Goal: Transaction & Acquisition: Purchase product/service

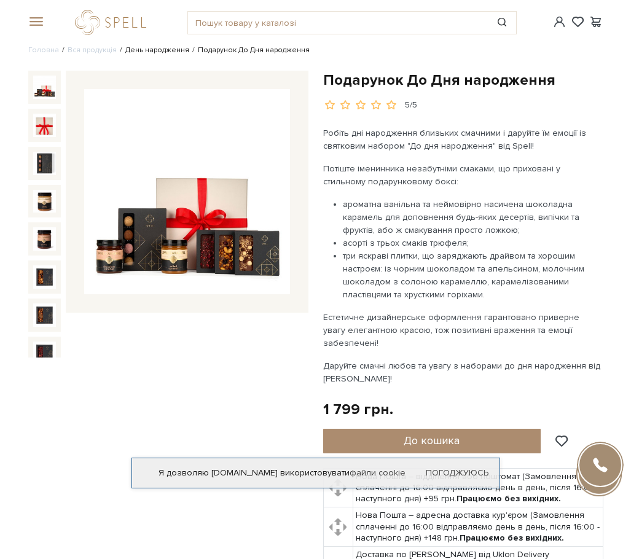
click at [138, 49] on link "День народження" at bounding box center [157, 49] width 64 height 9
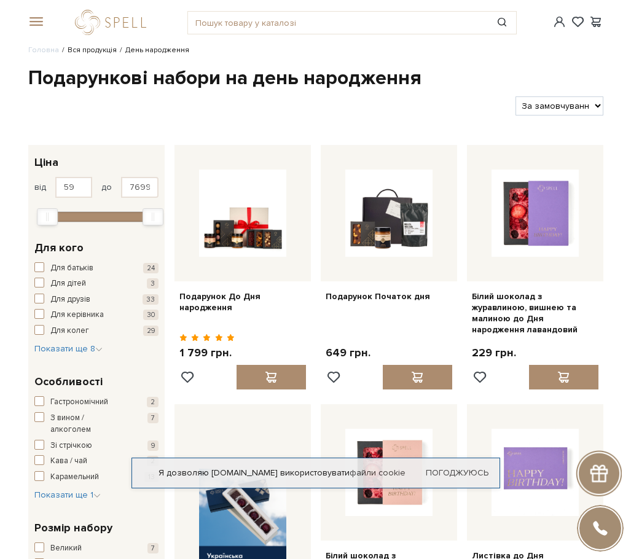
click at [70, 50] on link "Вся продукція" at bounding box center [92, 49] width 49 height 9
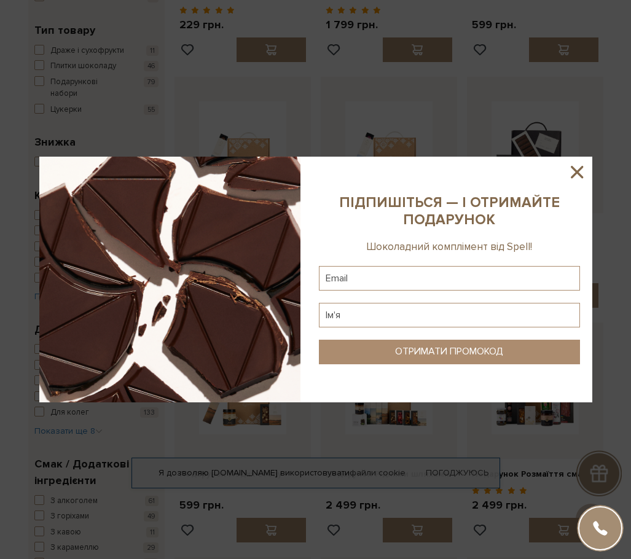
scroll to position [307, 0]
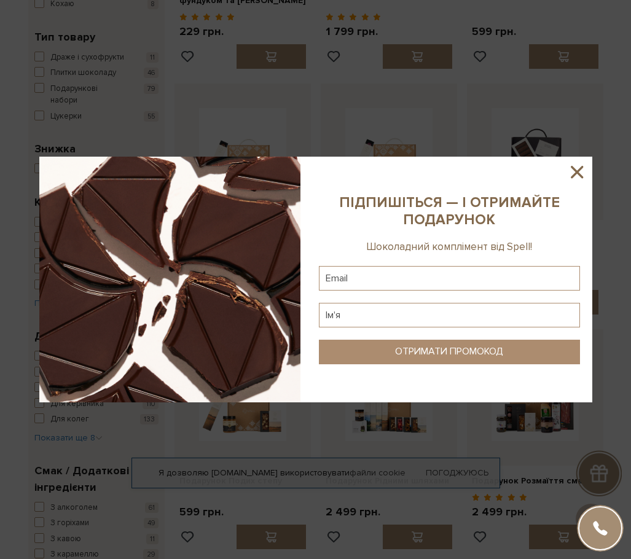
click at [575, 168] on icon at bounding box center [576, 172] width 21 height 21
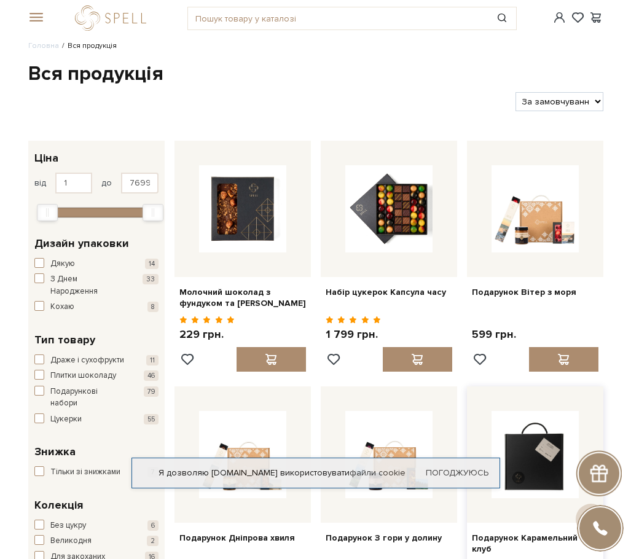
scroll to position [0, 0]
